Goal: Task Accomplishment & Management: Use online tool/utility

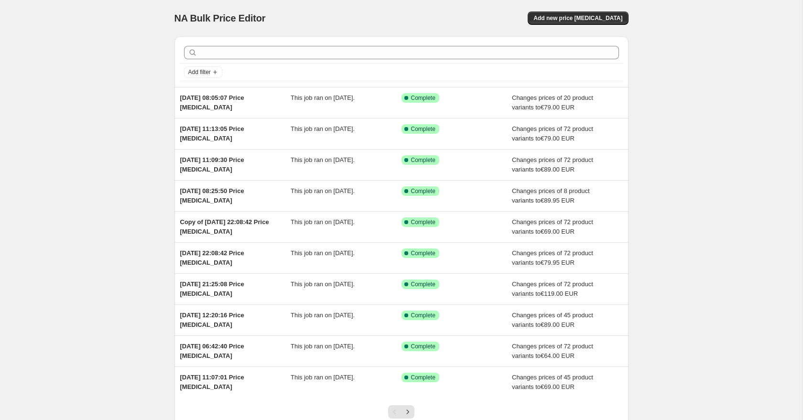
click at [568, 6] on div "NA Bulk Price Editor. This page is ready NA Bulk Price Editor Add new price [ME…" at bounding box center [402, 18] width 454 height 36
click at [575, 22] on button "Add new price [MEDICAL_DATA]" at bounding box center [578, 17] width 100 height 13
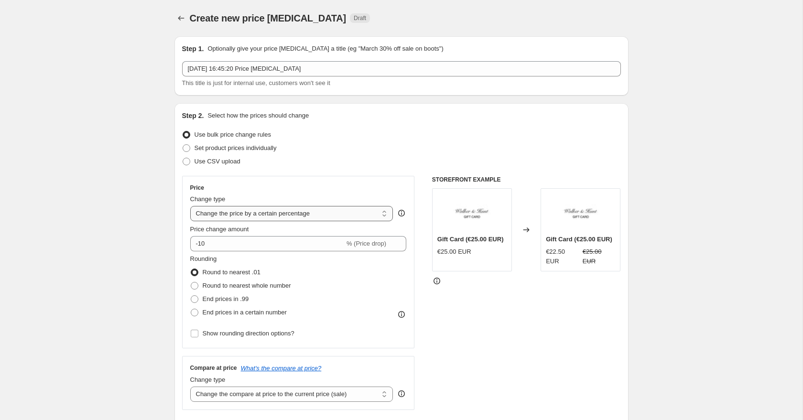
click at [241, 219] on select "Change the price to a certain amount Change the price by a certain amount Chang…" at bounding box center [291, 213] width 203 height 15
select select "to"
click at [190, 206] on select "Change the price to a certain amount Change the price by a certain amount Chang…" at bounding box center [291, 213] width 203 height 15
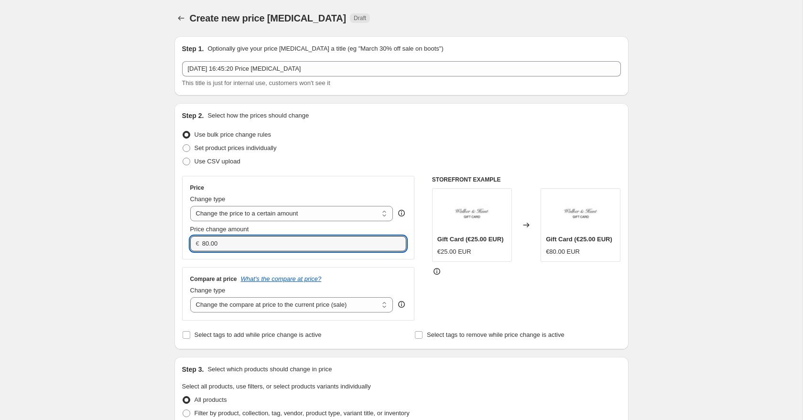
drag, startPoint x: 222, startPoint y: 241, endPoint x: 182, endPoint y: 241, distance: 40.2
click at [183, 241] on div "Price Change type Change the price to a certain amount Change the price by a ce…" at bounding box center [298, 218] width 233 height 84
type input "79.00"
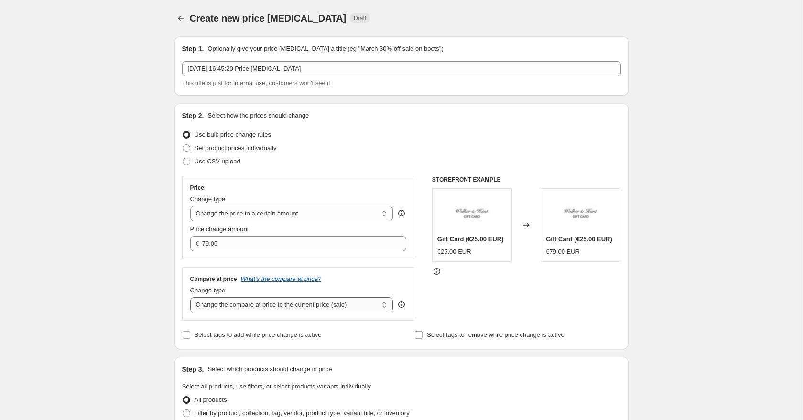
click at [213, 304] on select "Change the compare at price to the current price (sale) Change the compare at p…" at bounding box center [291, 304] width 203 height 15
select select "to"
click at [190, 297] on select "Change the compare at price to the current price (sale) Change the compare at p…" at bounding box center [291, 304] width 203 height 15
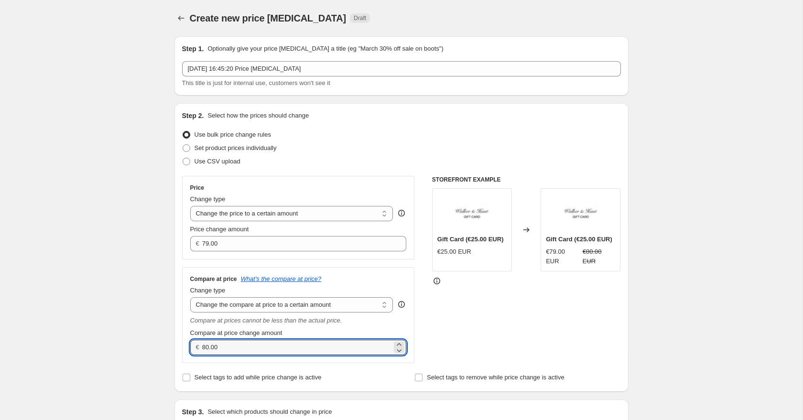
drag, startPoint x: 229, startPoint y: 347, endPoint x: 171, endPoint y: 343, distance: 59.0
click at [175, 343] on div "Step 2. Select how the prices should change Use bulk price change rules Set pro…" at bounding box center [402, 247] width 454 height 289
type input "79.00"
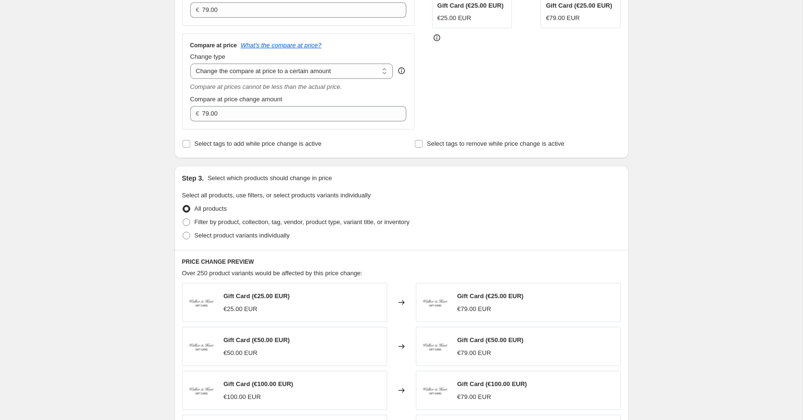
scroll to position [243, 0]
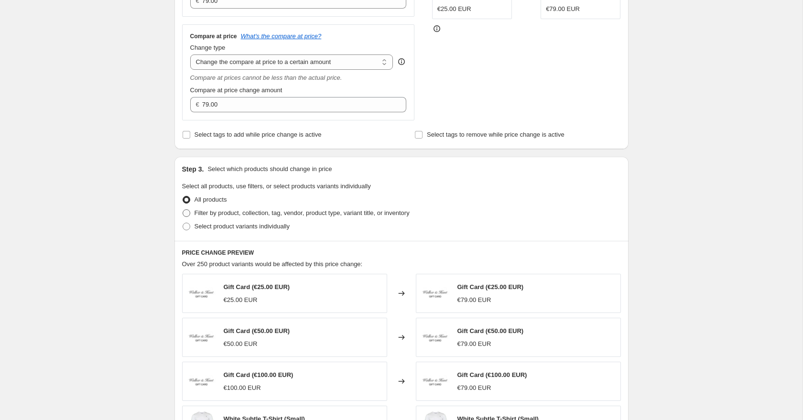
click at [186, 214] on span at bounding box center [187, 213] width 8 height 8
click at [183, 210] on input "Filter by product, collection, tag, vendor, product type, variant title, or inv…" at bounding box center [183, 209] width 0 height 0
radio input "true"
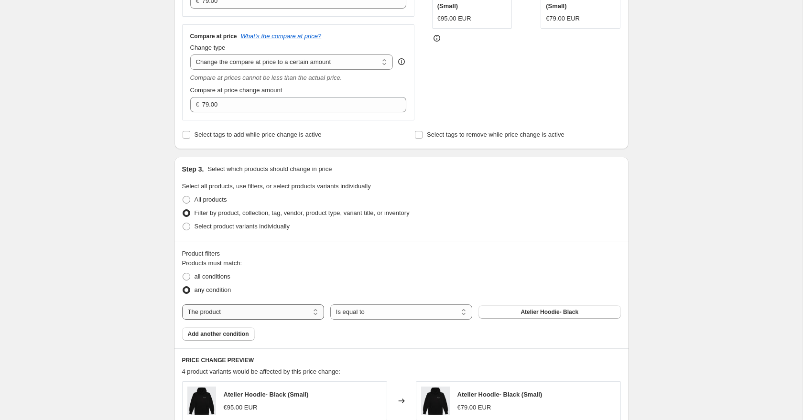
click at [276, 319] on select "The product The product's collection The product's tag The product's vendor The…" at bounding box center [253, 312] width 142 height 15
select select "collection"
click at [537, 312] on span "2 Summer Shirts for $70" at bounding box center [550, 312] width 66 height 8
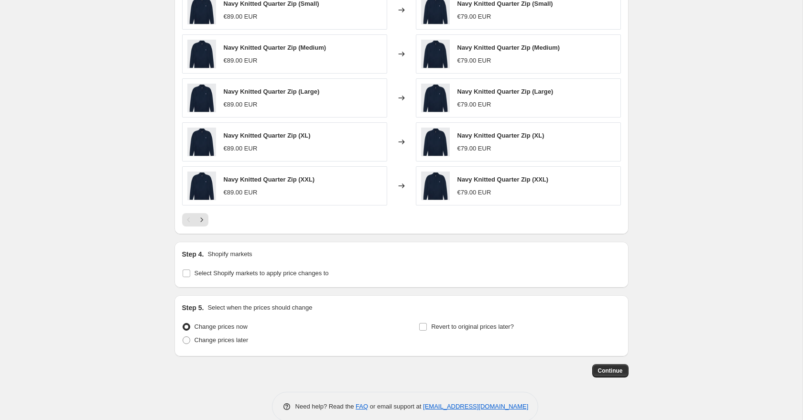
scroll to position [650, 0]
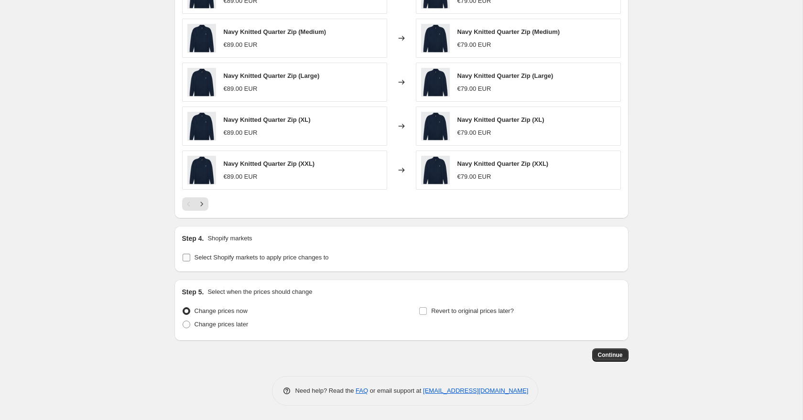
click at [189, 258] on input "Select Shopify markets to apply price changes to" at bounding box center [187, 258] width 8 height 8
checkbox input "true"
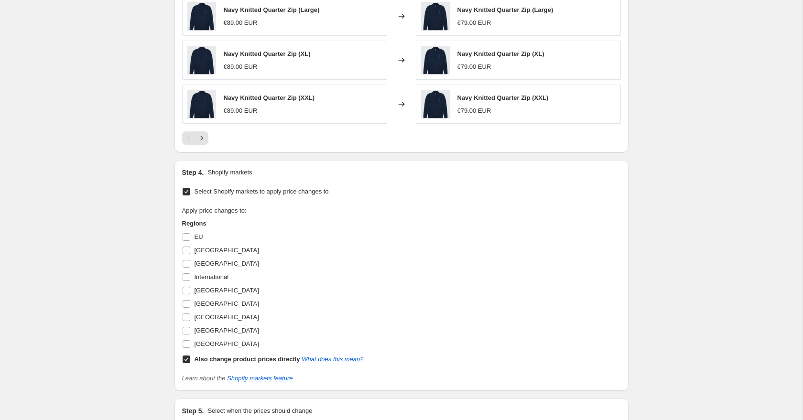
scroll to position [745, 0]
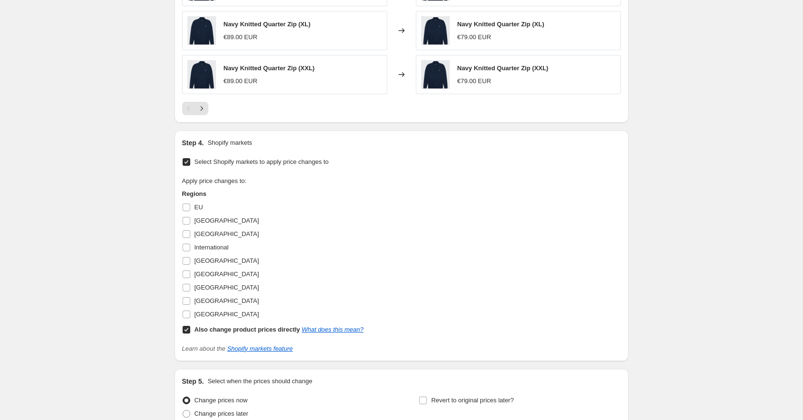
click at [189, 331] on input "Also change product prices directly What does this mean?" at bounding box center [187, 330] width 8 height 8
checkbox input "false"
click at [187, 304] on input "[GEOGRAPHIC_DATA]" at bounding box center [187, 301] width 8 height 8
checkbox input "true"
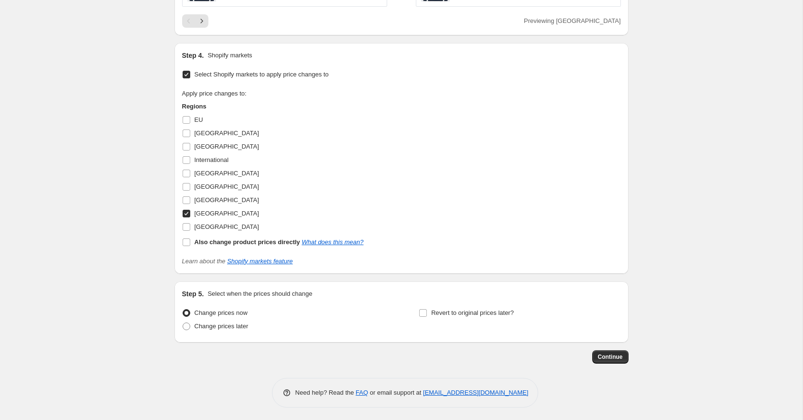
scroll to position [835, 0]
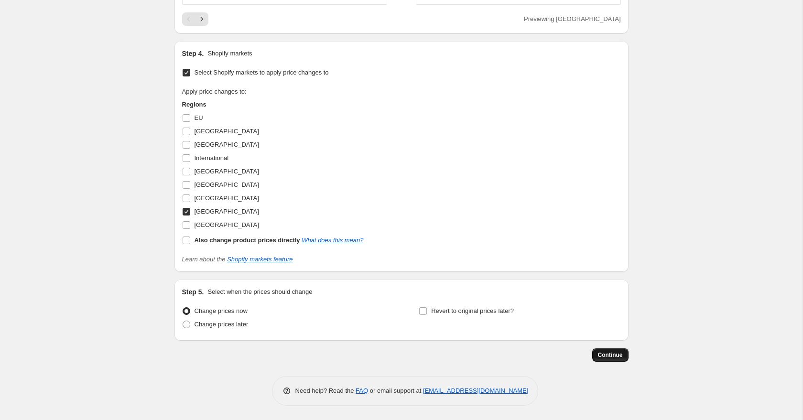
click at [619, 355] on span "Continue" at bounding box center [610, 355] width 25 height 8
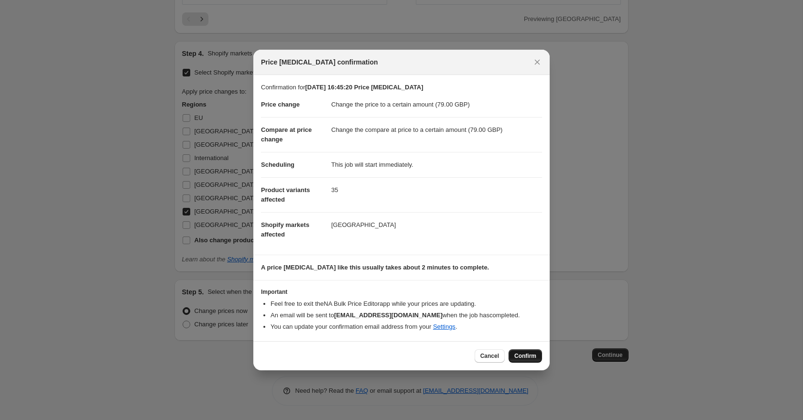
click at [527, 359] on span "Confirm" at bounding box center [525, 356] width 22 height 8
